Goal: Task Accomplishment & Management: Use online tool/utility

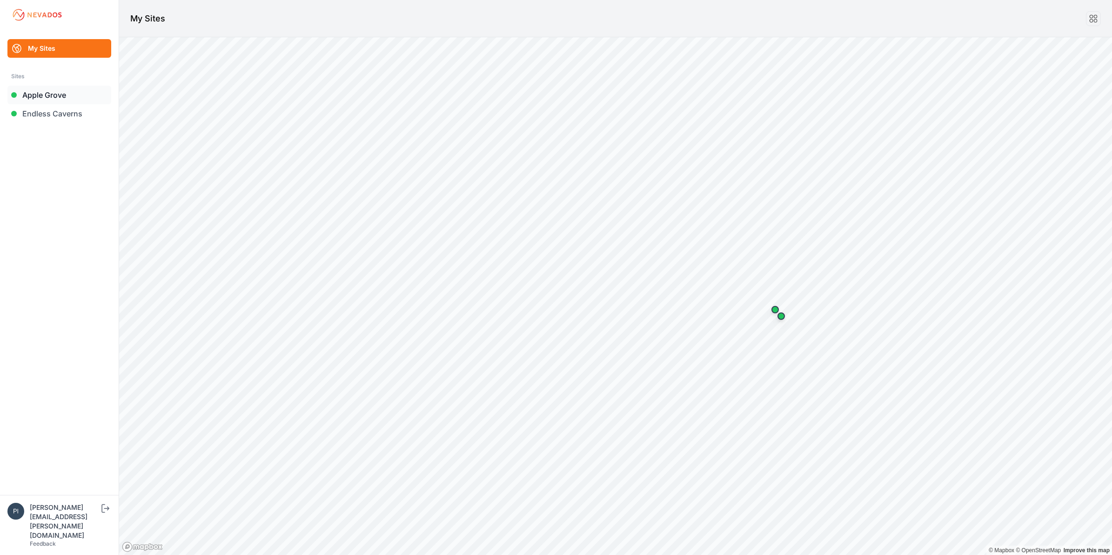
click at [59, 94] on link "Apple Grove" at bounding box center [59, 95] width 104 height 19
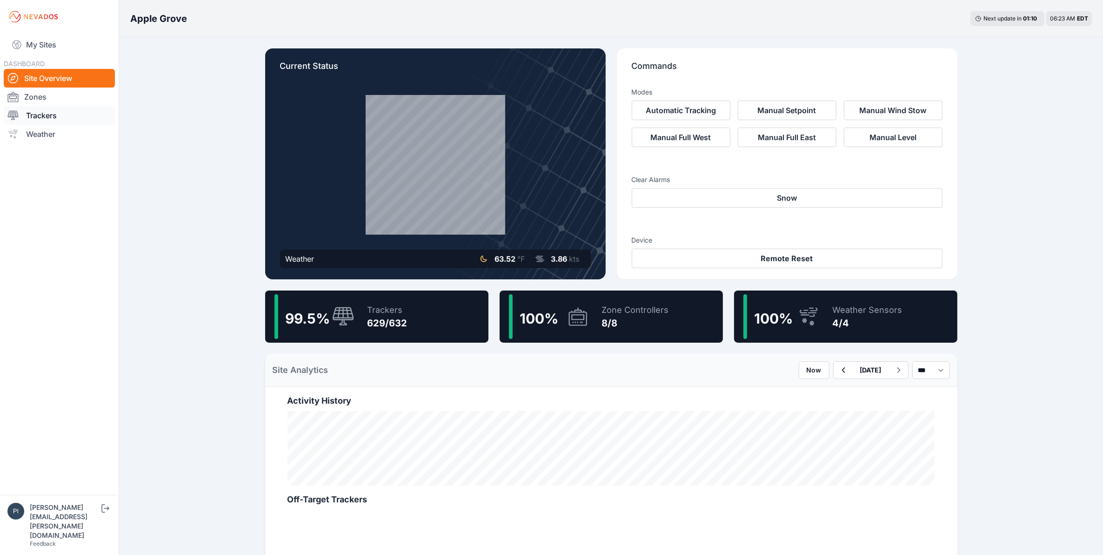
click at [59, 115] on link "Trackers" at bounding box center [59, 115] width 111 height 19
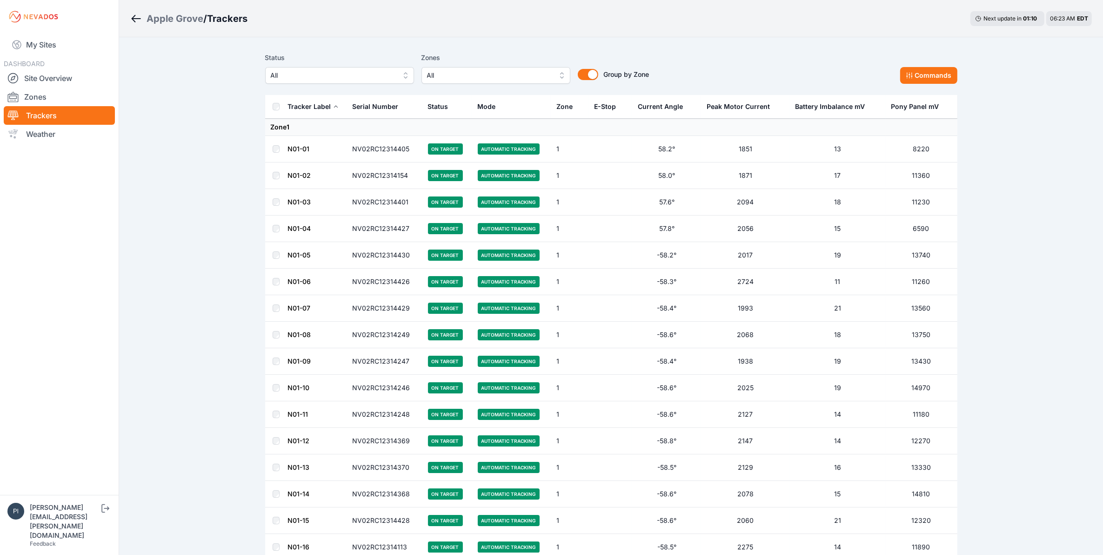
click at [316, 81] on span "All" at bounding box center [333, 75] width 125 height 11
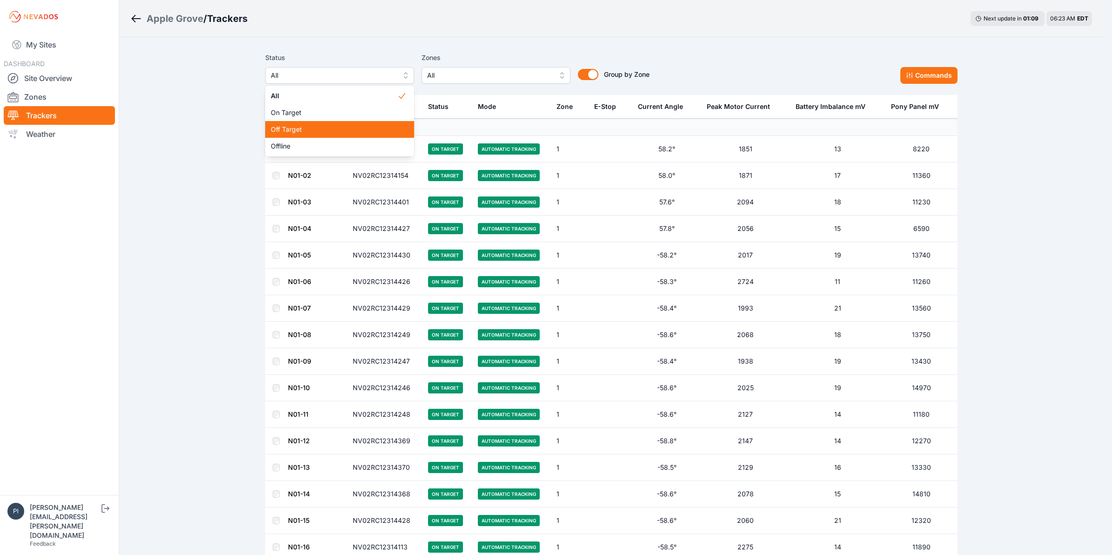
click at [309, 125] on span "Off Target" at bounding box center [334, 129] width 127 height 9
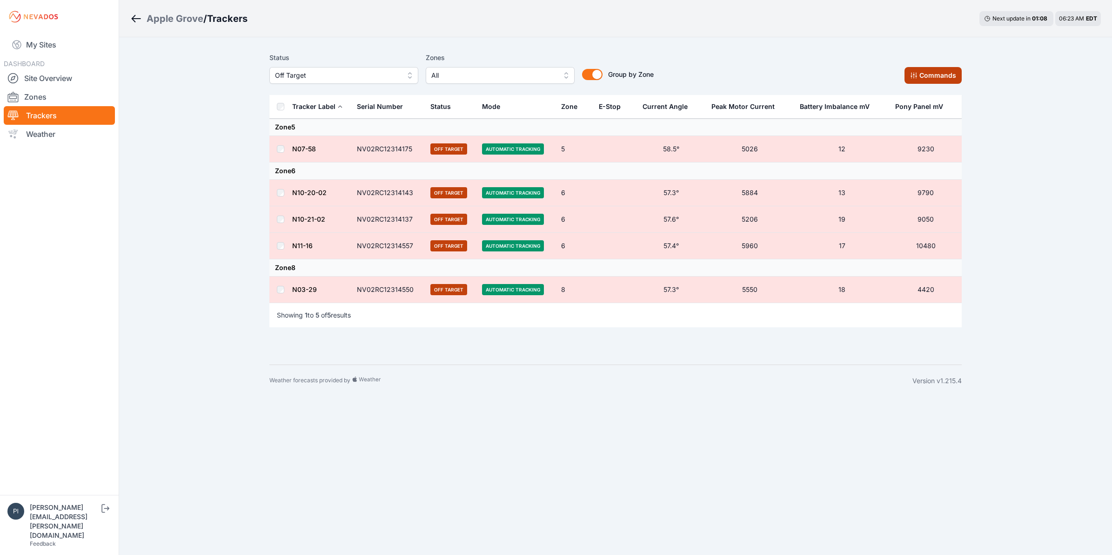
click at [908, 75] on button "Commands" at bounding box center [933, 75] width 57 height 17
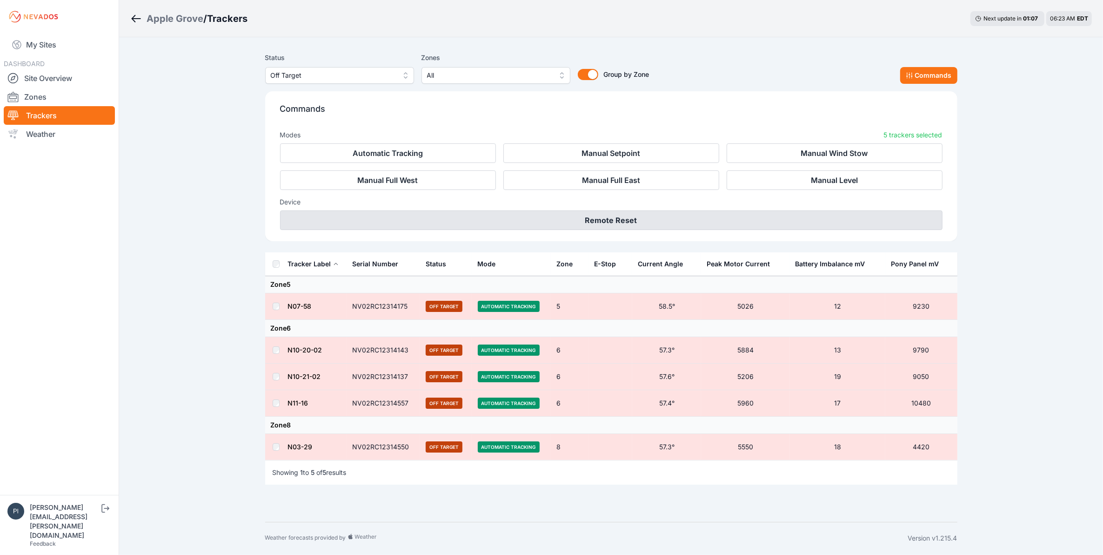
click at [638, 222] on button "Remote Reset" at bounding box center [611, 220] width 663 height 20
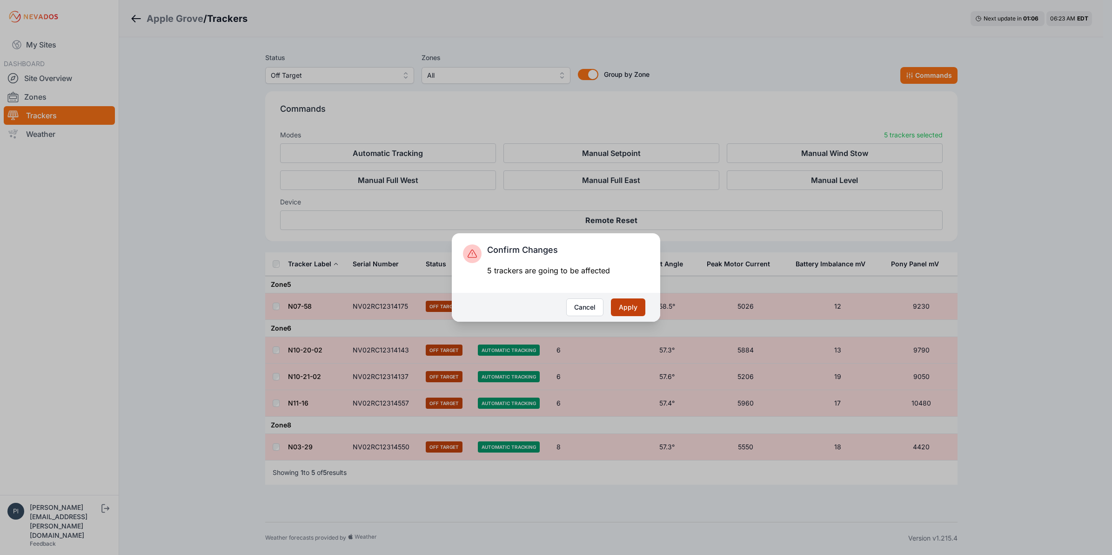
click at [636, 303] on button "Apply" at bounding box center [628, 307] width 34 height 18
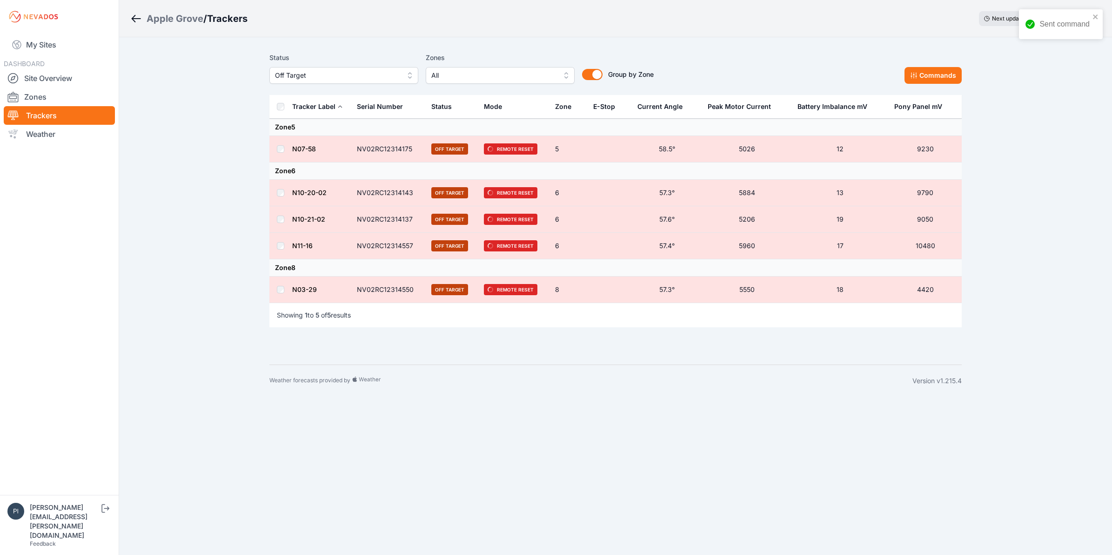
click at [379, 72] on span "Off Target" at bounding box center [337, 75] width 125 height 11
click at [349, 143] on span "Offline" at bounding box center [338, 145] width 127 height 9
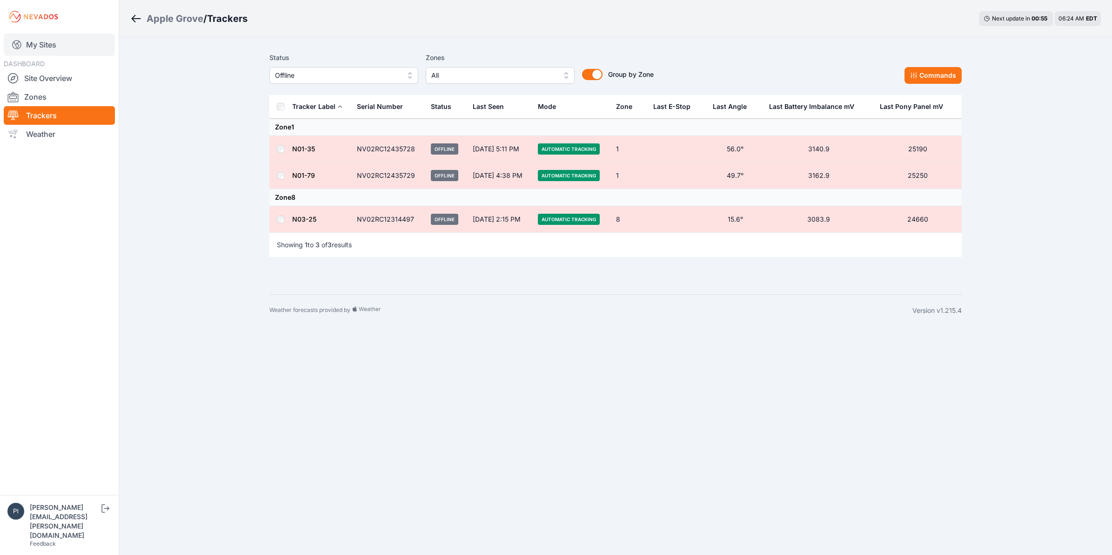
click at [42, 49] on link "My Sites" at bounding box center [59, 45] width 111 height 22
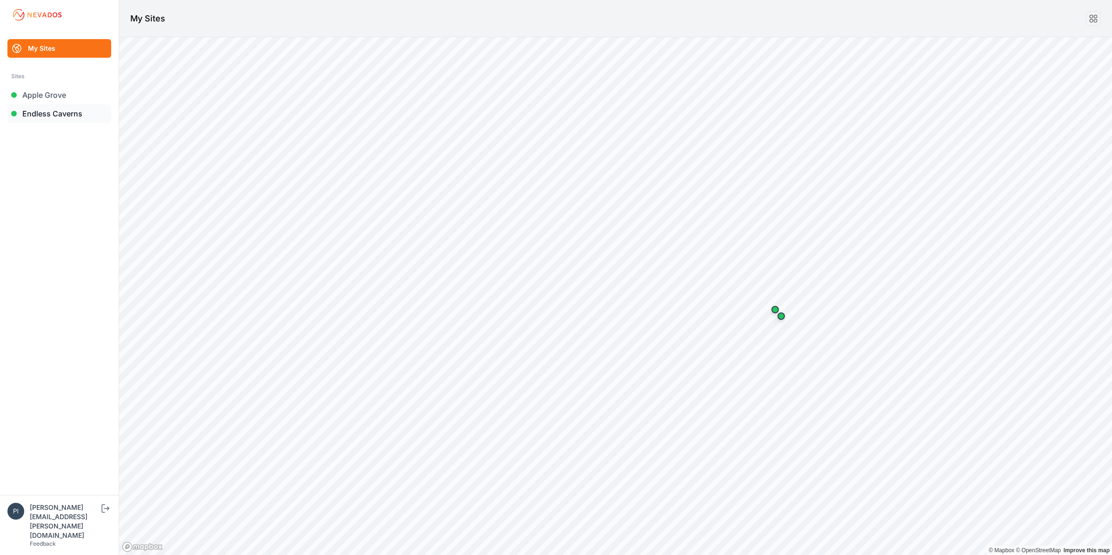
click at [49, 117] on link "Endless Caverns" at bounding box center [59, 113] width 104 height 19
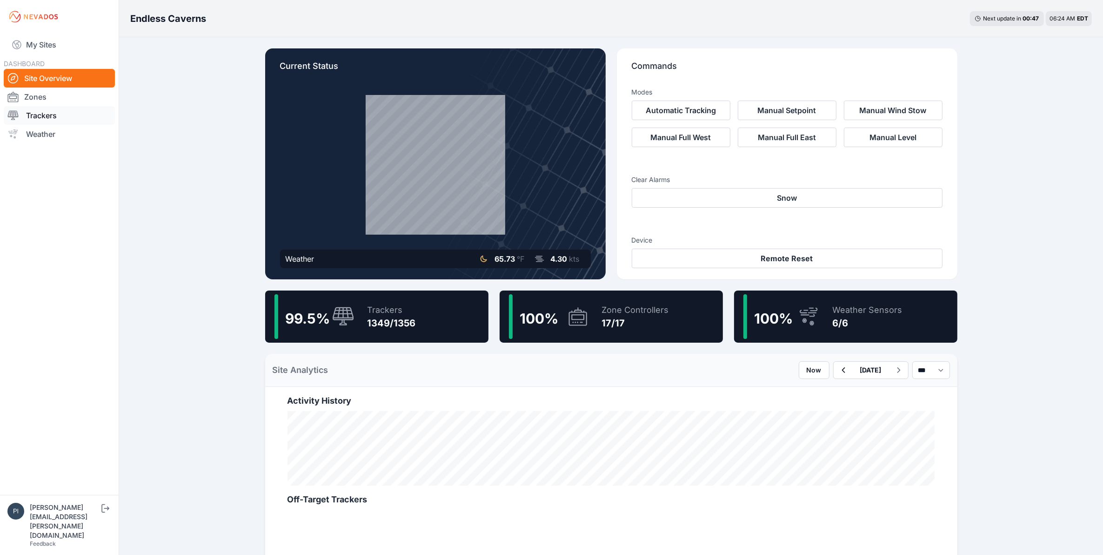
click at [56, 114] on link "Trackers" at bounding box center [59, 115] width 111 height 19
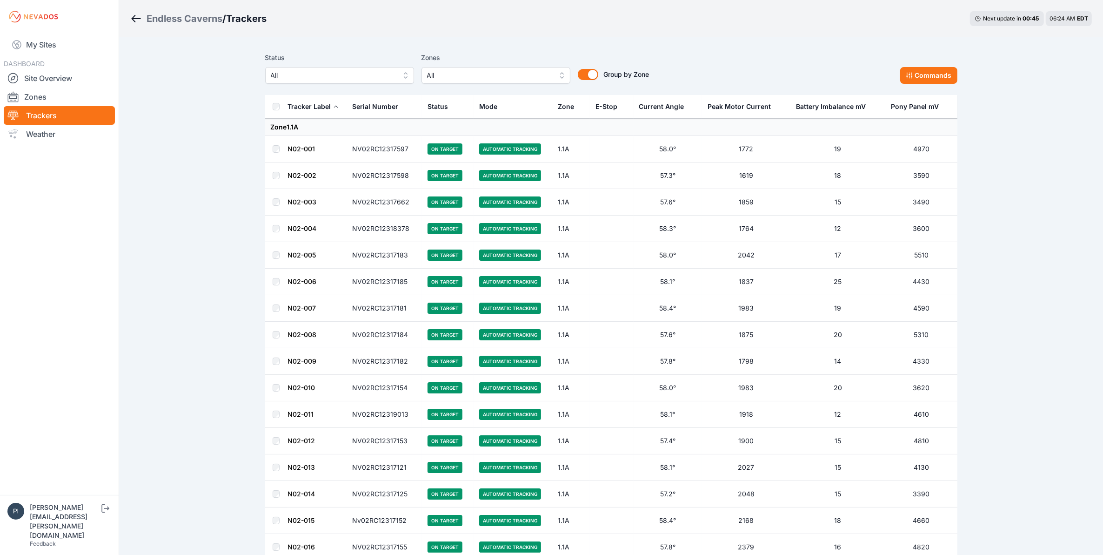
click at [316, 80] on span "All" at bounding box center [333, 75] width 125 height 11
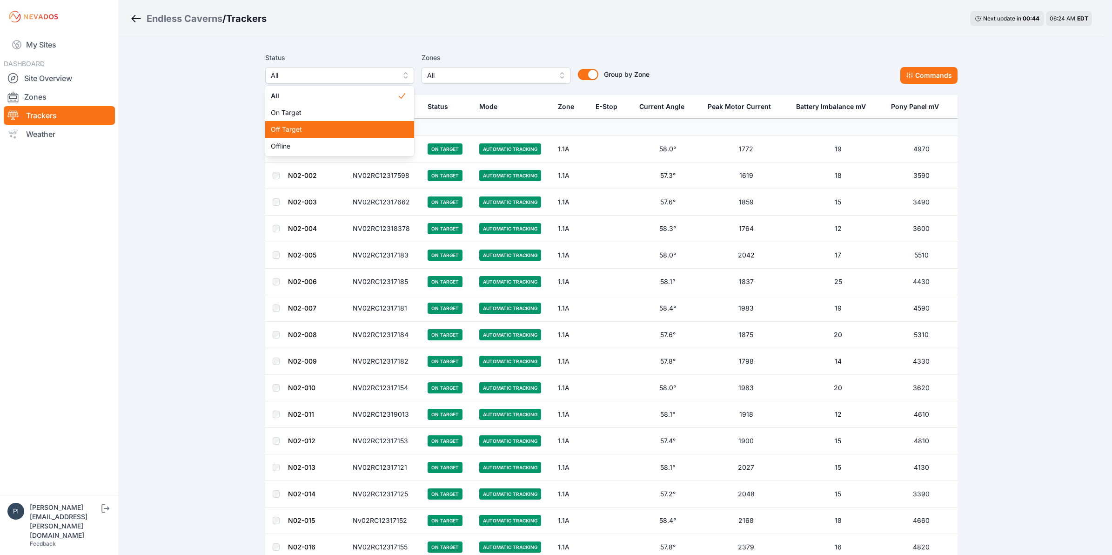
click at [287, 132] on span "Off Target" at bounding box center [334, 129] width 127 height 9
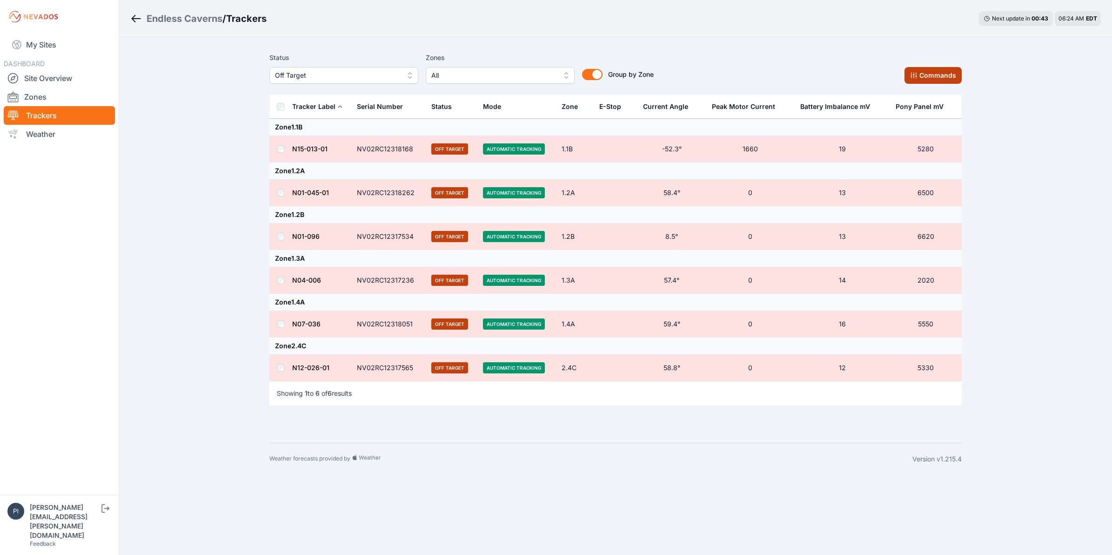
click at [910, 74] on button "Commands" at bounding box center [933, 75] width 57 height 17
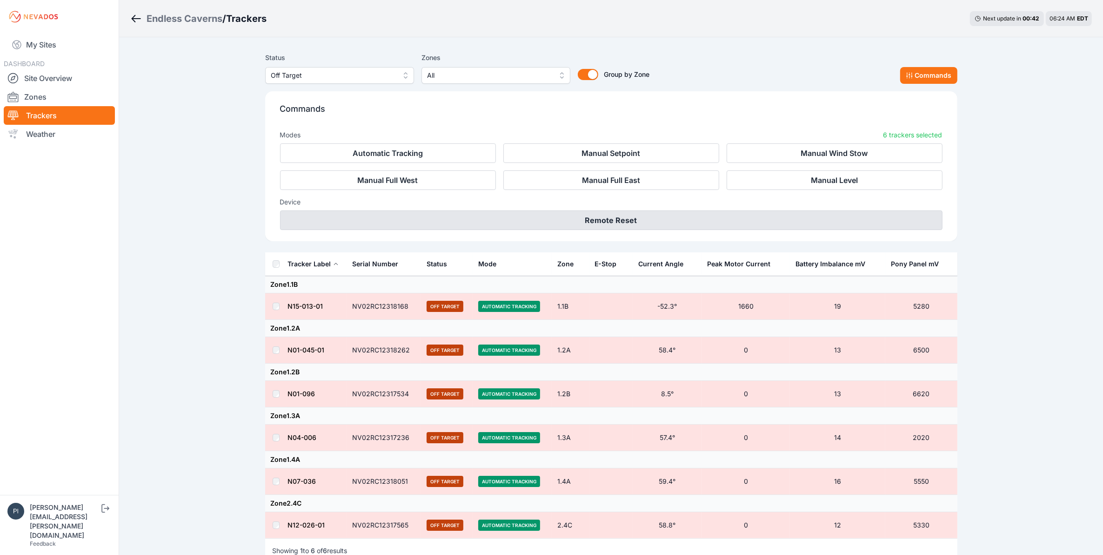
click at [571, 212] on button "Remote Reset" at bounding box center [611, 220] width 663 height 20
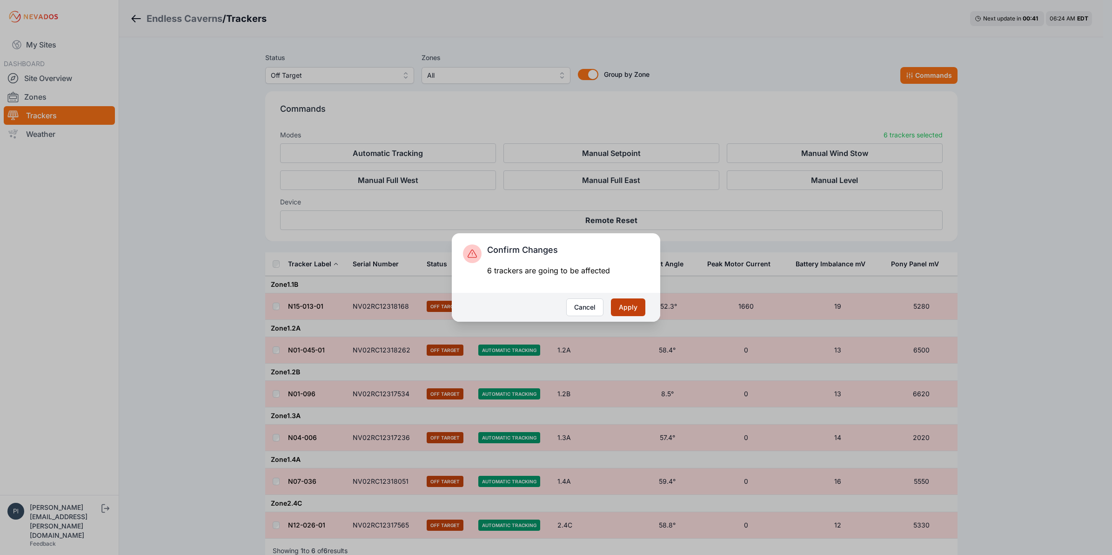
click at [638, 310] on button "Apply" at bounding box center [628, 307] width 34 height 18
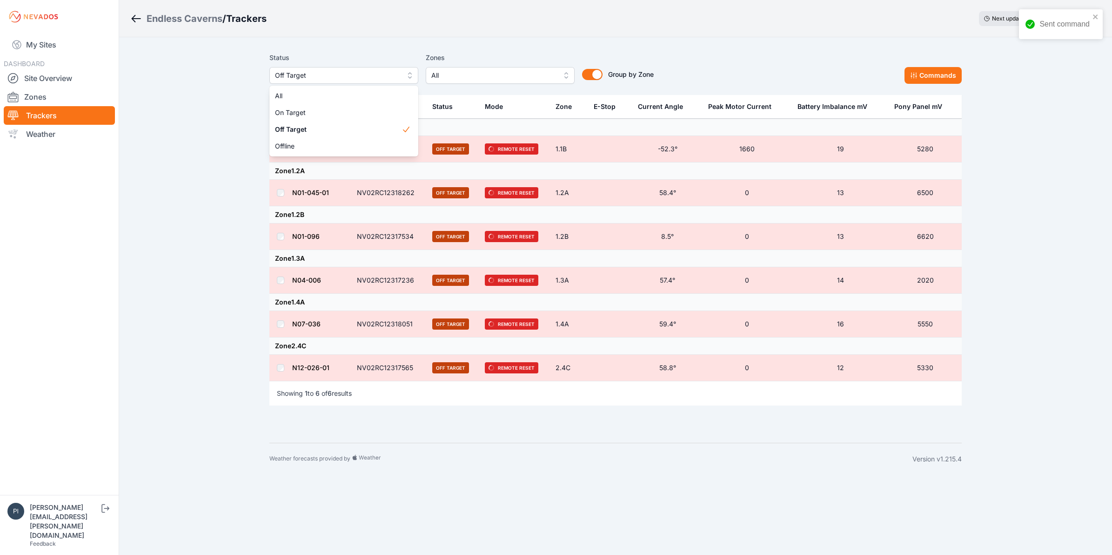
click at [316, 156] on div "All On Target Off Target Offline" at bounding box center [343, 121] width 149 height 71
click at [316, 151] on div "Offline" at bounding box center [343, 146] width 149 height 17
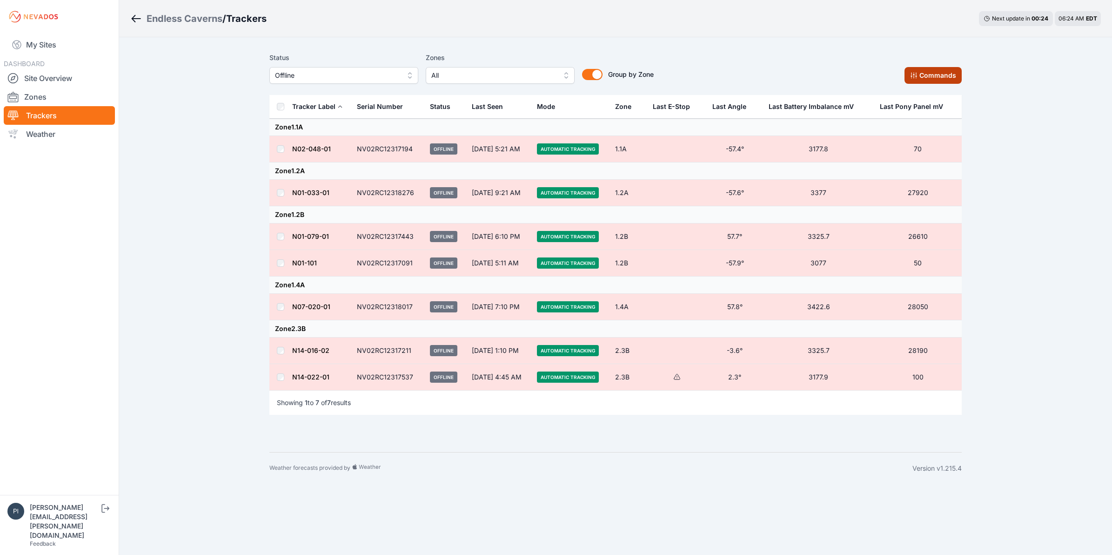
click at [943, 72] on button "Commands" at bounding box center [933, 75] width 57 height 17
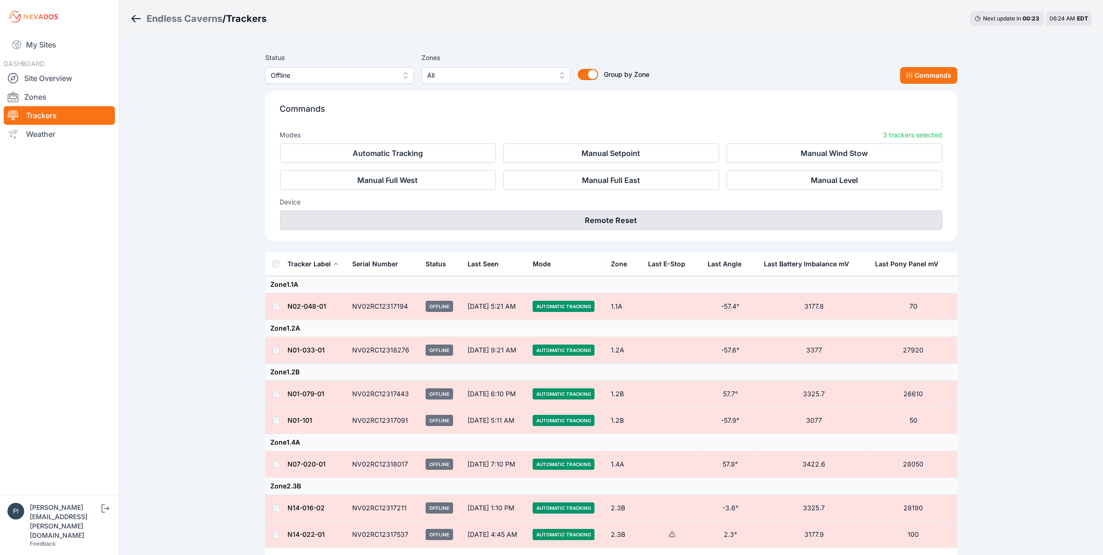
click at [580, 224] on button "Remote Reset" at bounding box center [611, 220] width 663 height 20
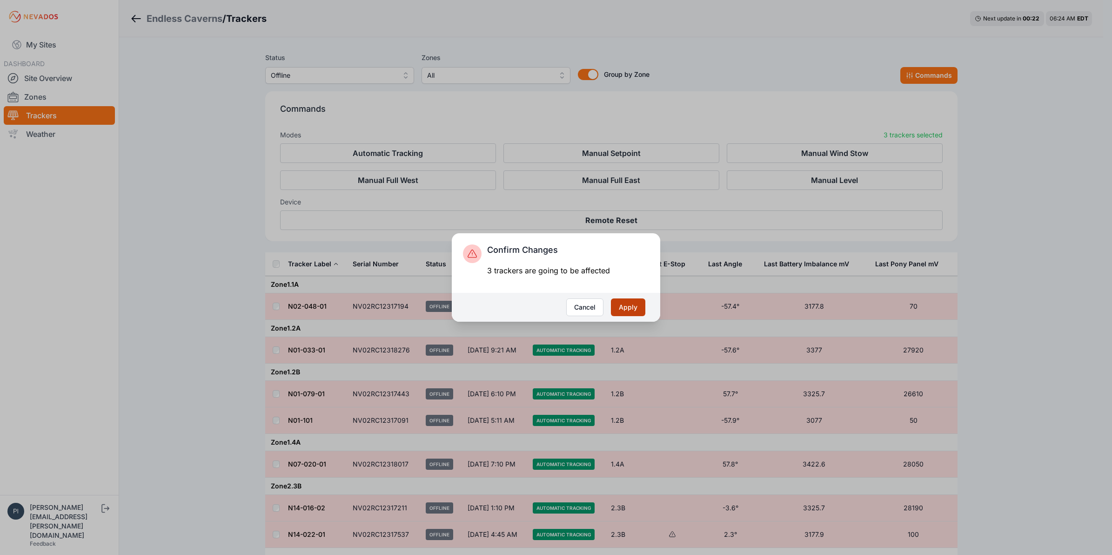
click at [627, 299] on button "Apply" at bounding box center [628, 307] width 34 height 18
